Goal: Use online tool/utility: Utilize a website feature to perform a specific function

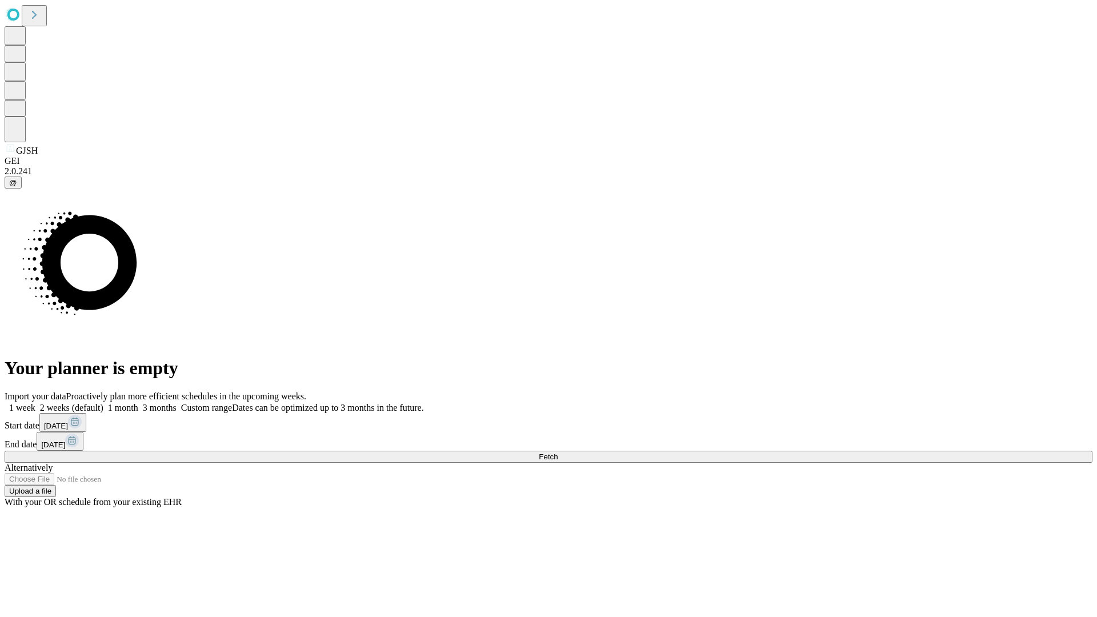
click at [557, 452] on span "Fetch" at bounding box center [548, 456] width 19 height 9
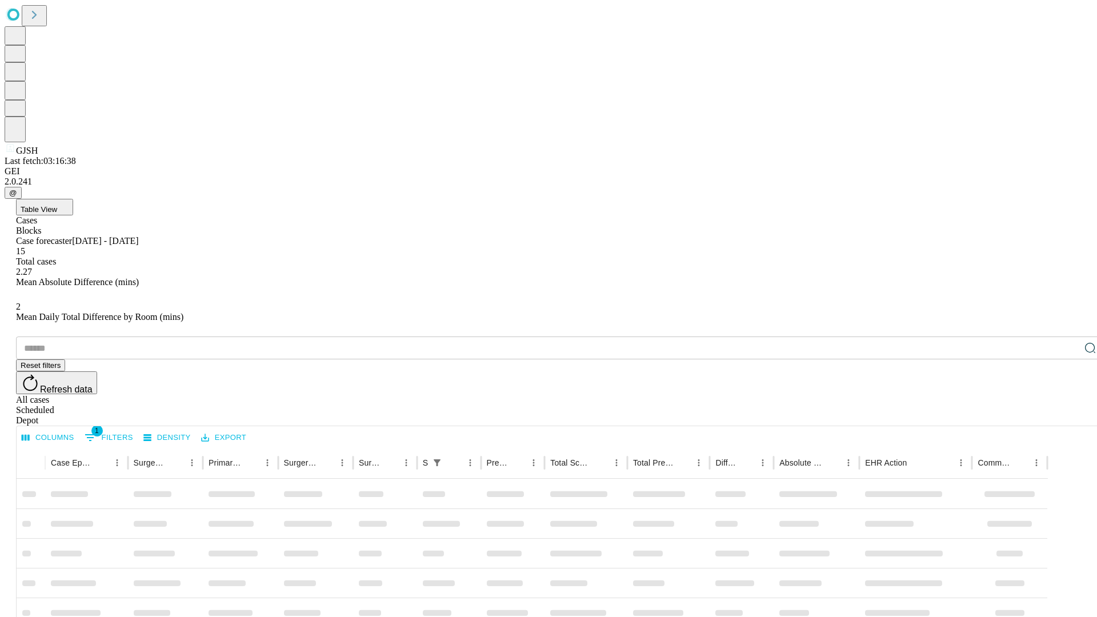
click at [57, 205] on span "Table View" at bounding box center [39, 209] width 37 height 9
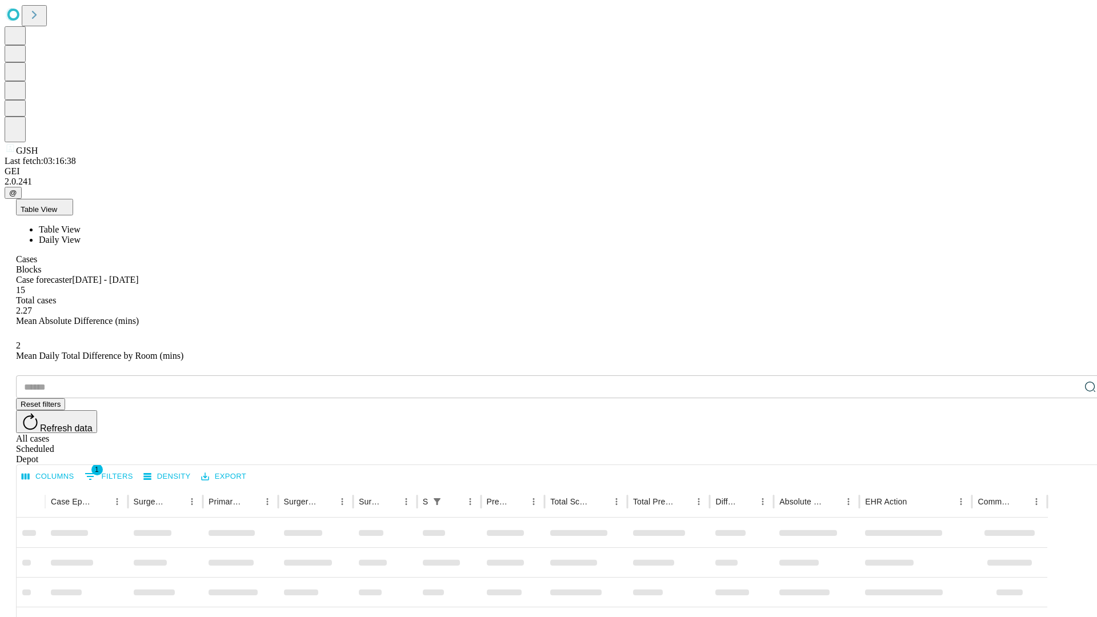
click at [81, 235] on span "Daily View" at bounding box center [60, 240] width 42 height 10
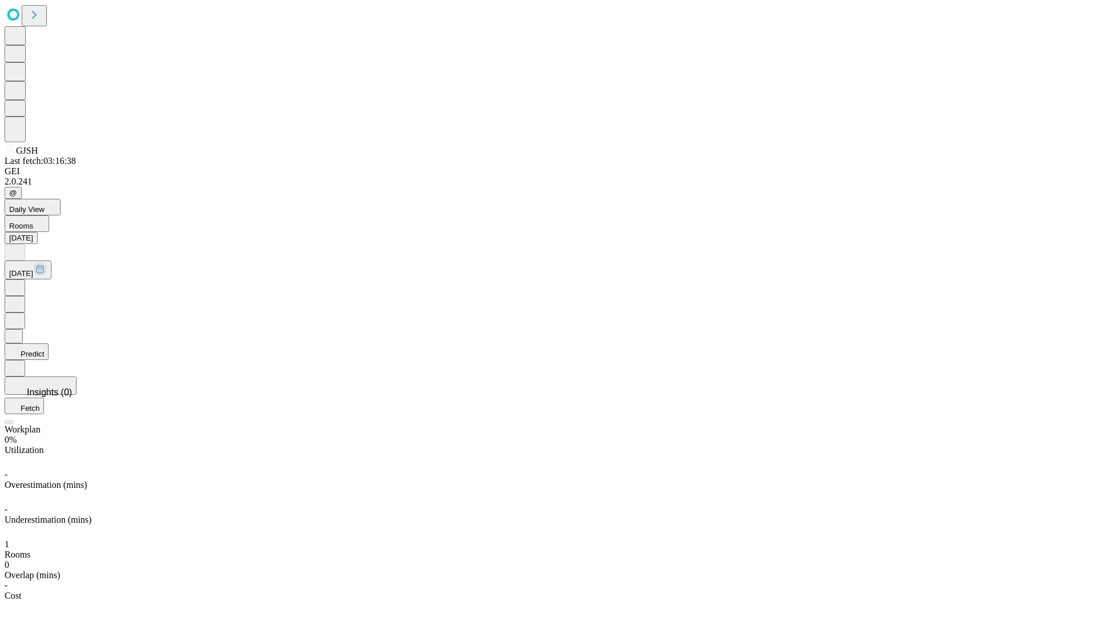
click at [49, 343] on button "Predict" at bounding box center [27, 351] width 44 height 17
